Goal: Check status: Check status

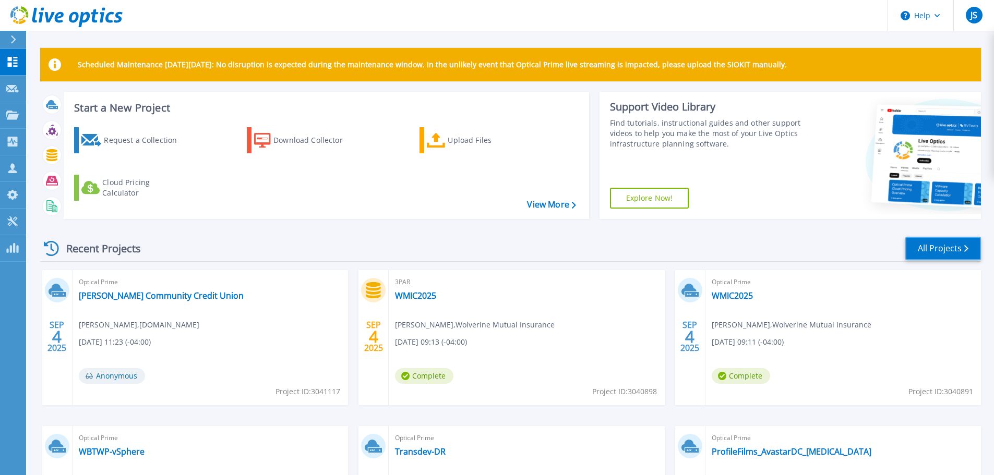
click at [934, 255] on link "All Projects" at bounding box center [943, 248] width 76 height 23
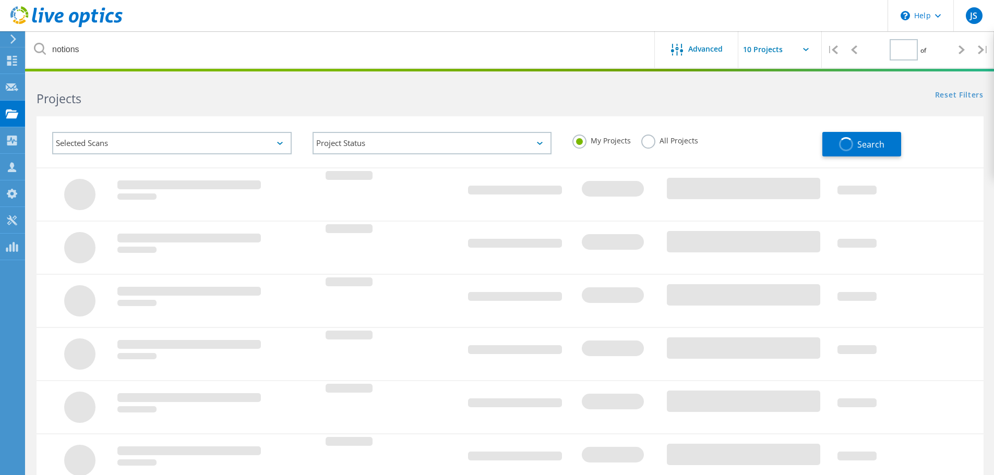
type input "1"
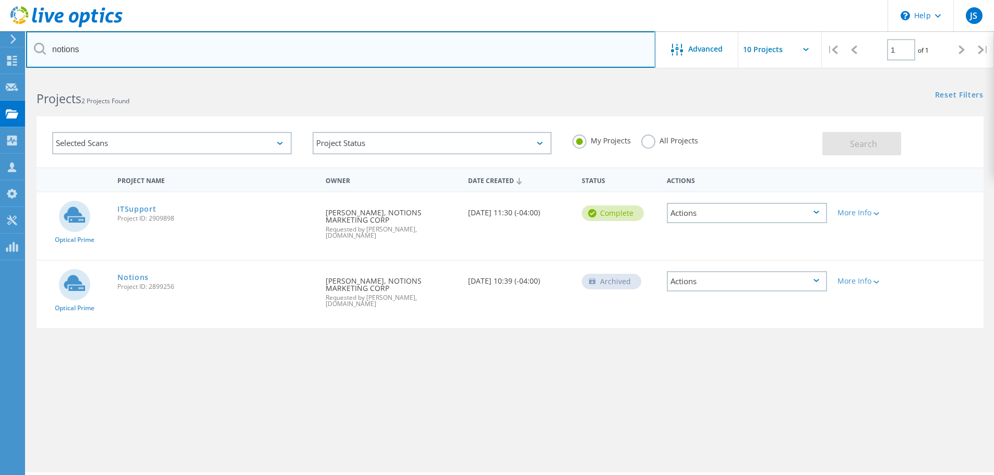
click at [258, 39] on input "notions" at bounding box center [340, 49] width 629 height 37
type input "n"
type input "mannatech"
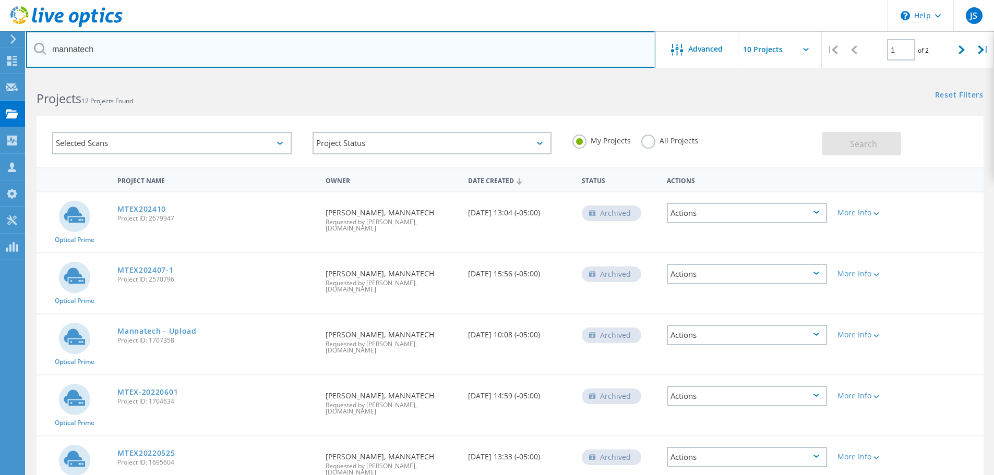
scroll to position [52, 0]
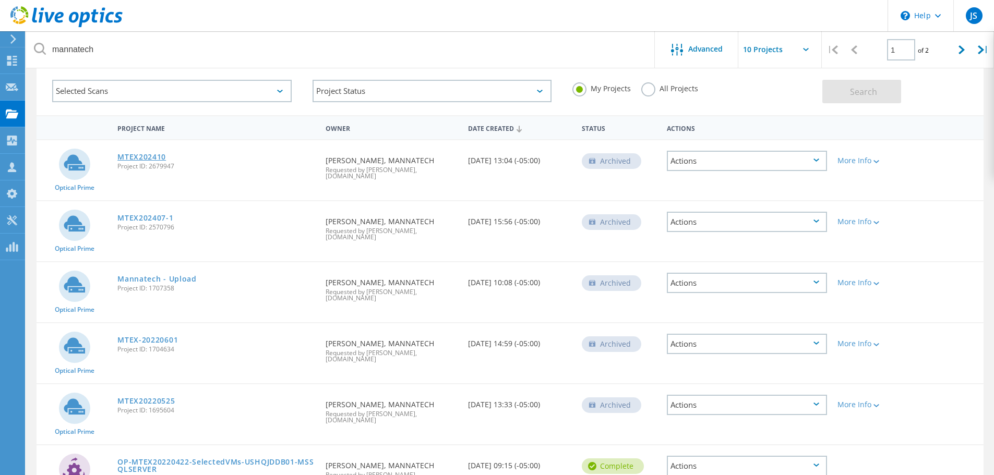
click at [157, 158] on link "MTEX202410" at bounding box center [141, 156] width 49 height 7
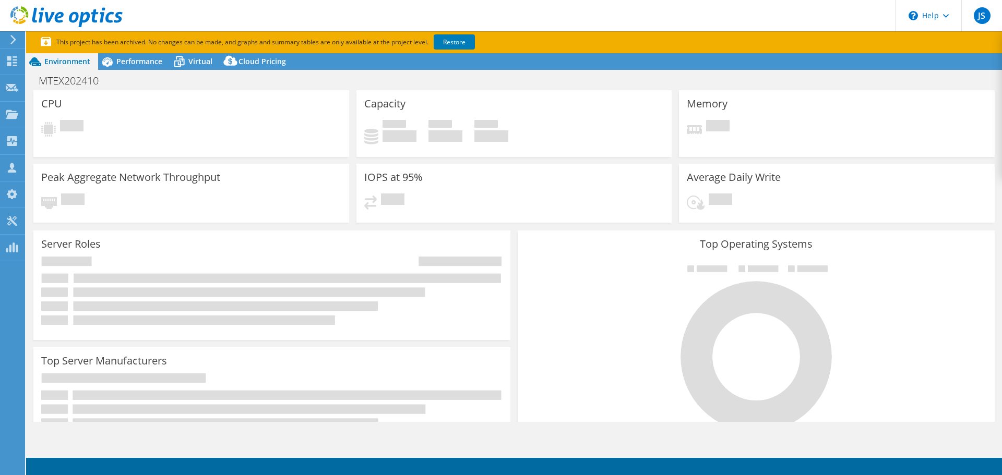
select select "USEast"
select select "USD"
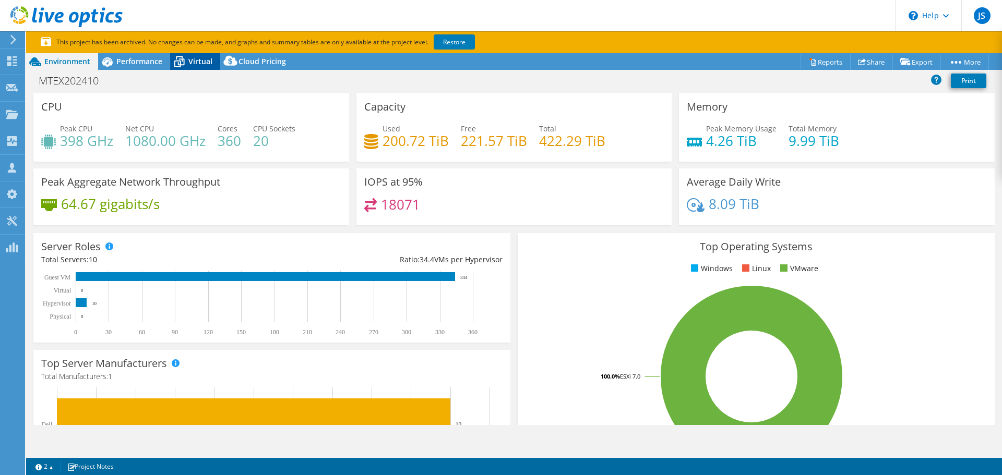
click at [188, 65] on span "Virtual" at bounding box center [200, 61] width 24 height 10
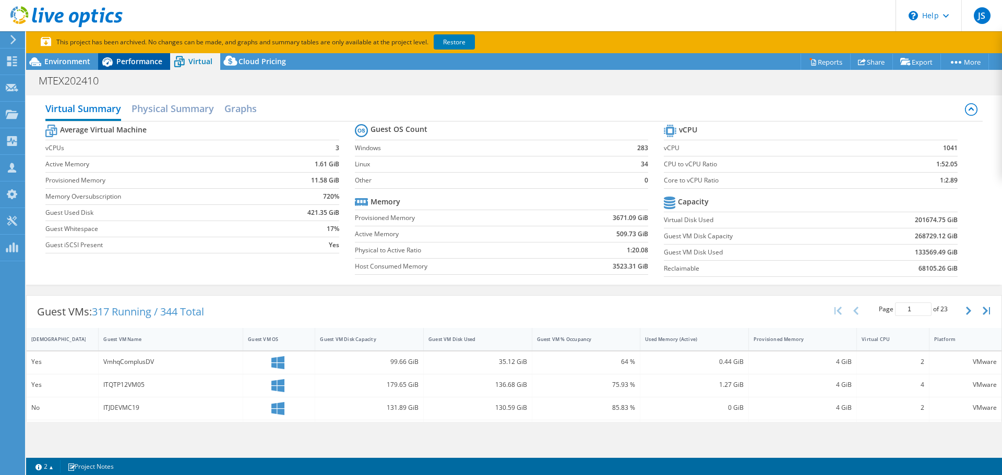
click at [153, 61] on span "Performance" at bounding box center [139, 61] width 46 height 10
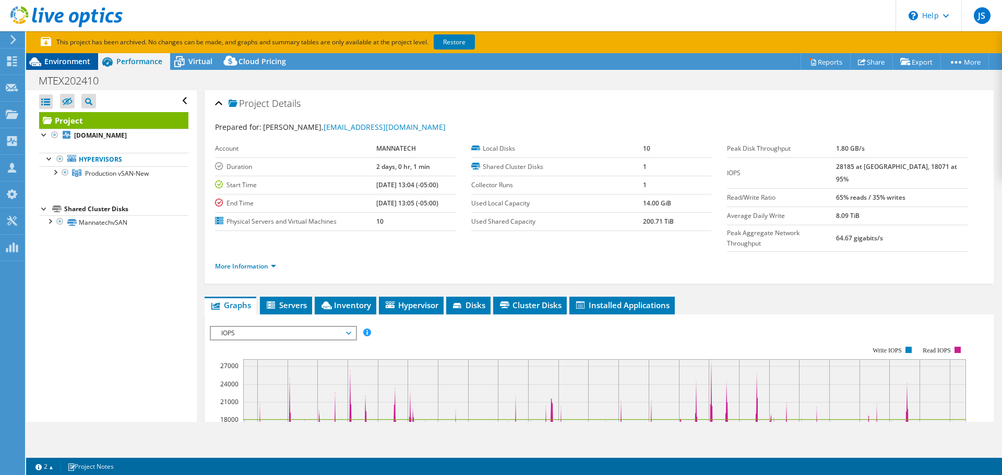
click at [64, 61] on span "Environment" at bounding box center [67, 61] width 46 height 10
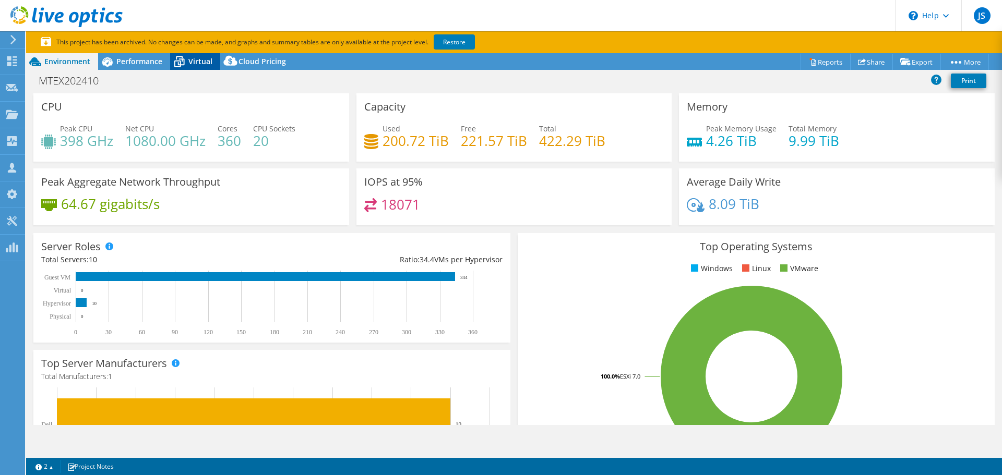
click at [207, 58] on span "Virtual" at bounding box center [200, 61] width 24 height 10
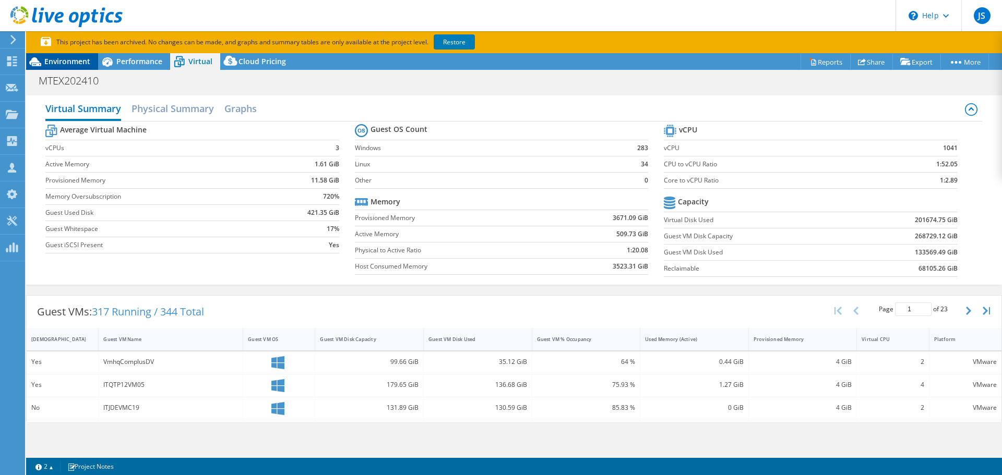
click at [76, 61] on span "Environment" at bounding box center [67, 61] width 46 height 10
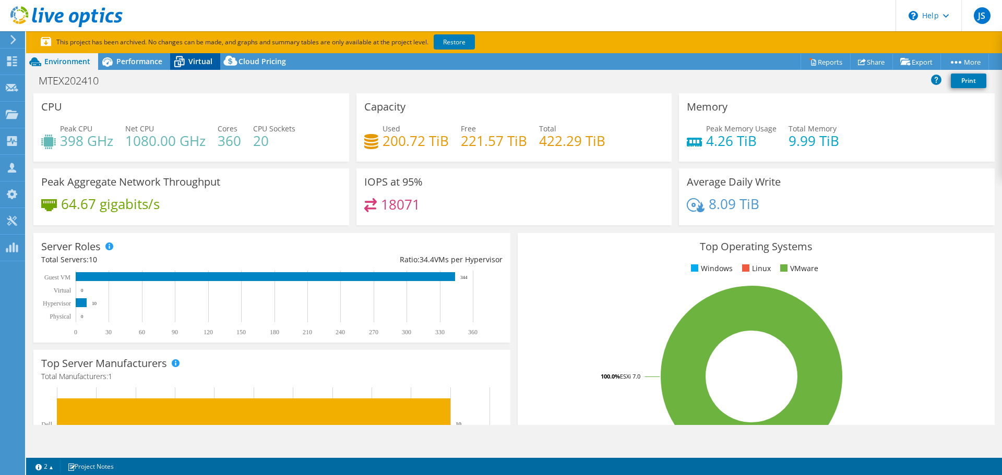
click at [195, 65] on span "Virtual" at bounding box center [200, 61] width 24 height 10
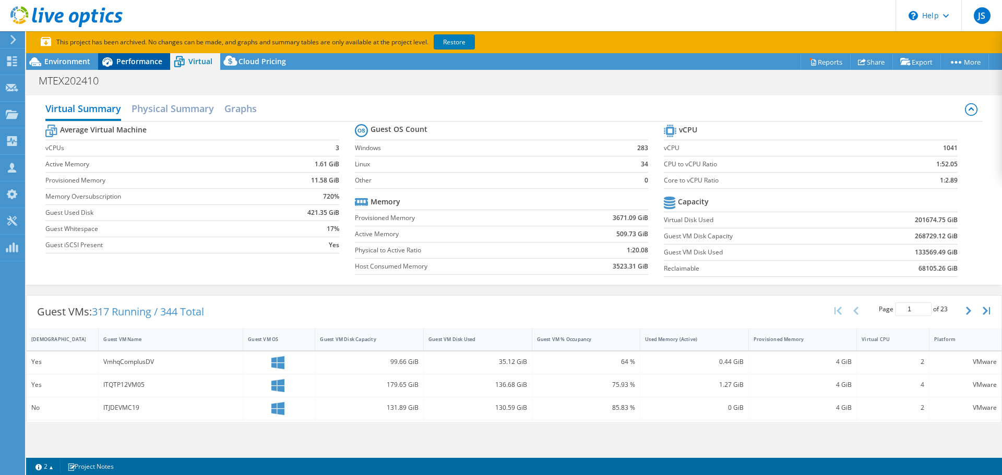
click at [115, 64] on icon at bounding box center [107, 62] width 18 height 18
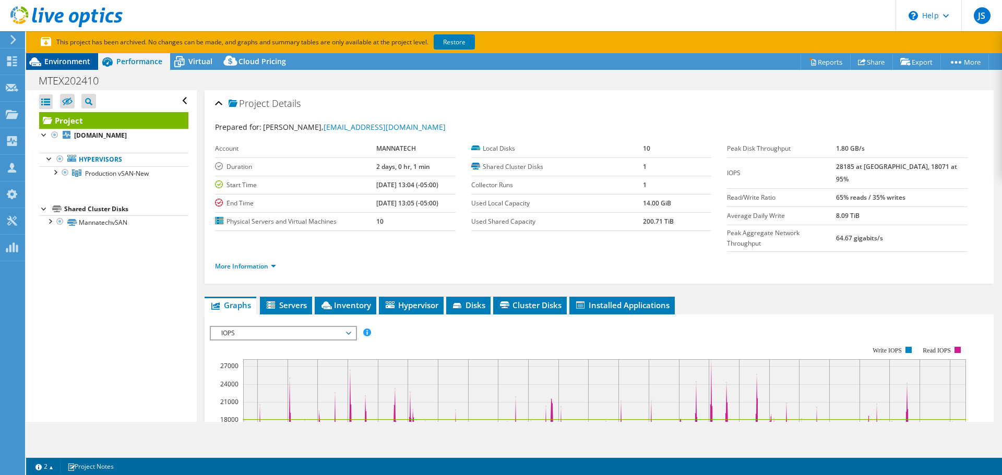
click at [71, 63] on span "Environment" at bounding box center [67, 61] width 46 height 10
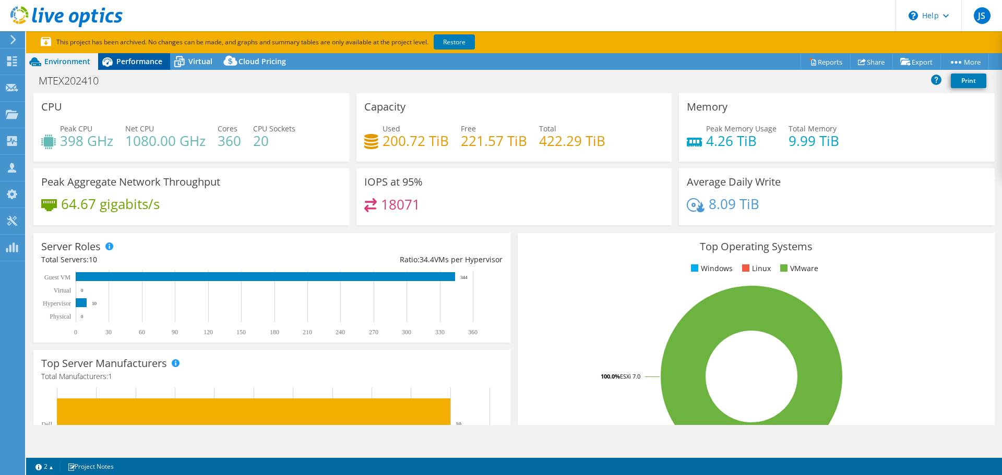
click at [117, 61] on span "Performance" at bounding box center [139, 61] width 46 height 10
